Goal: Transaction & Acquisition: Purchase product/service

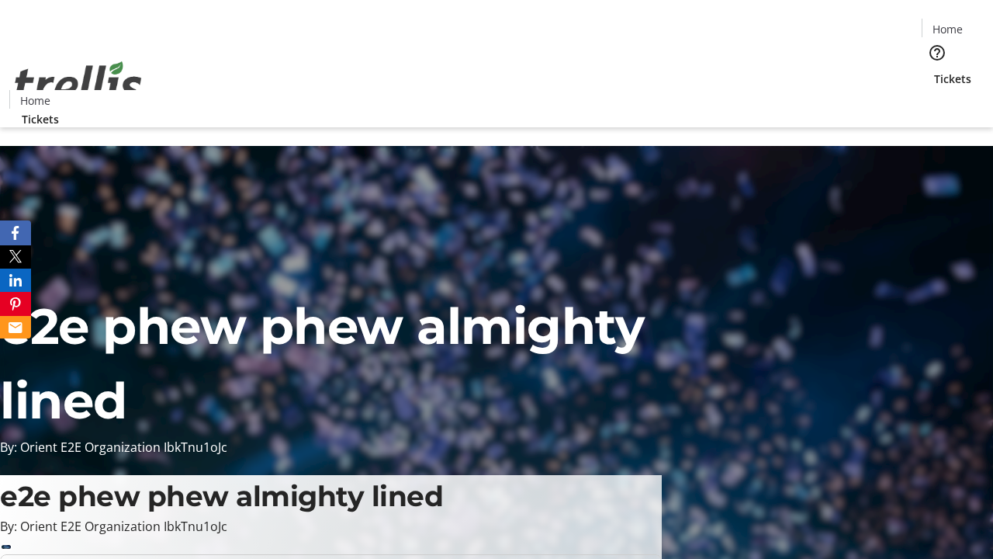
click at [934, 71] on span "Tickets" at bounding box center [952, 79] width 37 height 16
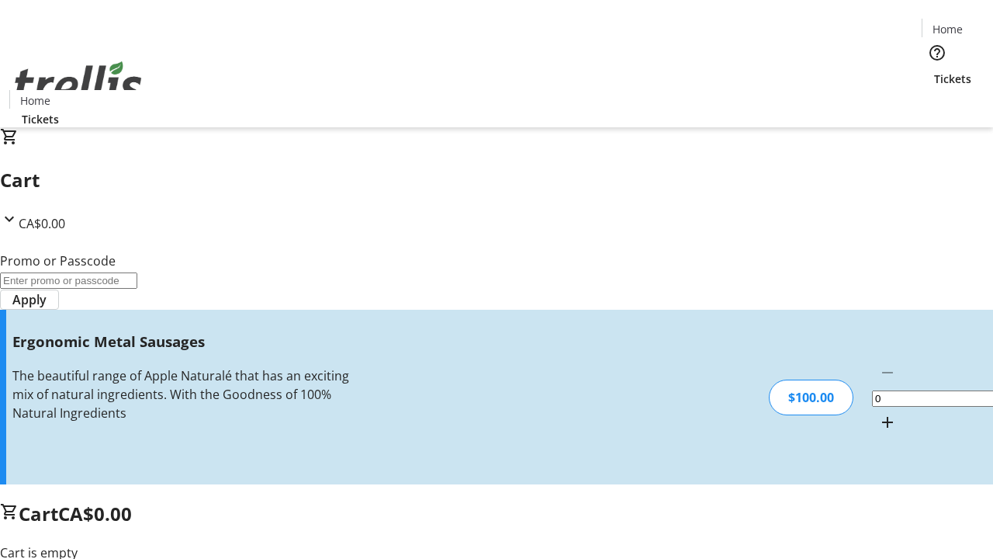
click at [878, 413] on mat-icon "Increment by one" at bounding box center [887, 422] width 19 height 19
type input "1"
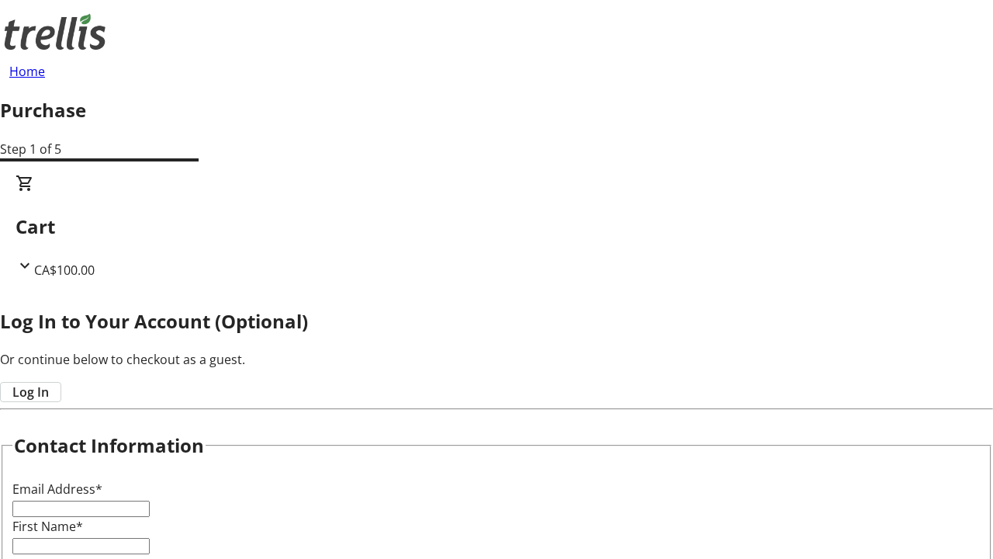
type input "FREE"
type input "[PERSON_NAME][EMAIL_ADDRESS][DOMAIN_NAME]"
type input "[PERSON_NAME]"
